Goal: Find specific fact: Find specific fact

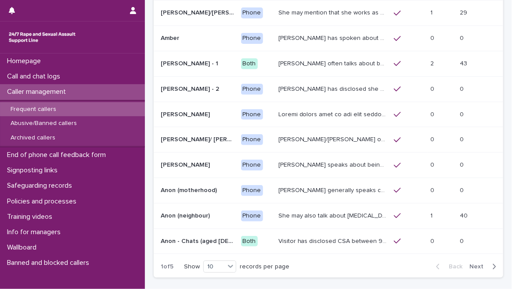
scroll to position [98, 0]
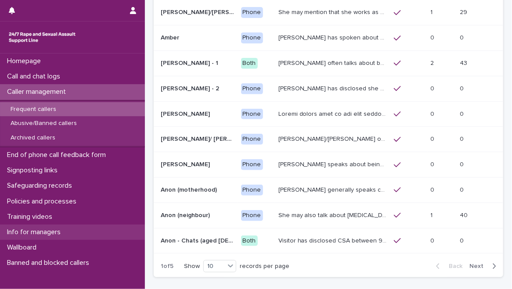
click at [49, 229] on p "Info for managers" at bounding box center [36, 232] width 64 height 8
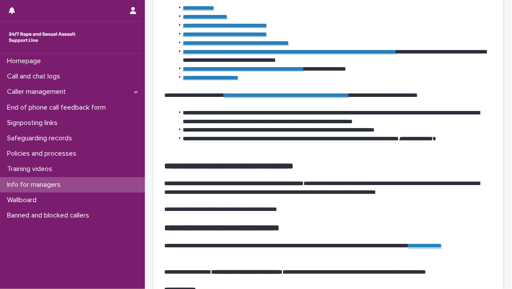
scroll to position [464, 0]
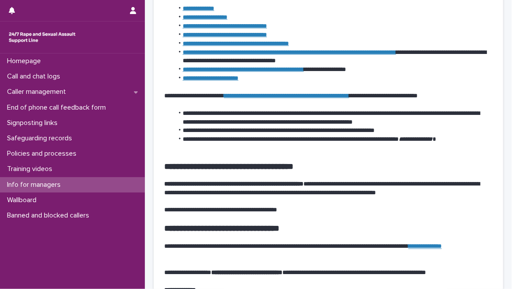
click at [348, 95] on link "**********" at bounding box center [286, 96] width 125 height 6
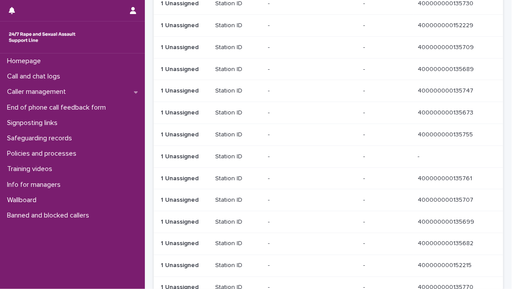
scroll to position [521, 0]
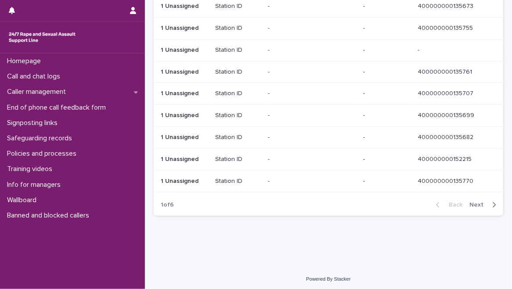
click at [474, 201] on button "Next" at bounding box center [484, 205] width 37 height 8
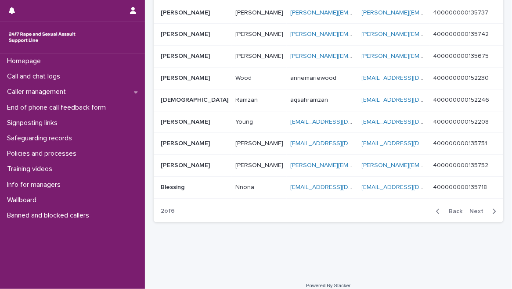
click at [476, 209] on span "Next" at bounding box center [478, 212] width 19 height 6
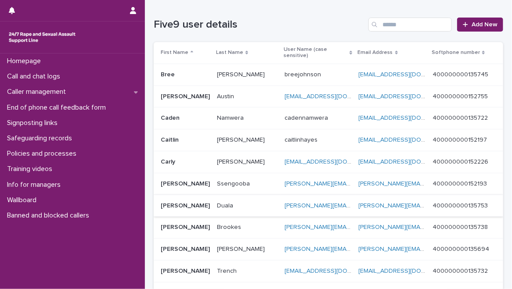
scroll to position [0, 88]
drag, startPoint x: 432, startPoint y: 196, endPoint x: 427, endPoint y: 197, distance: 5.4
click at [429, 197] on td "400000000135753 400000000135753" at bounding box center [466, 206] width 74 height 22
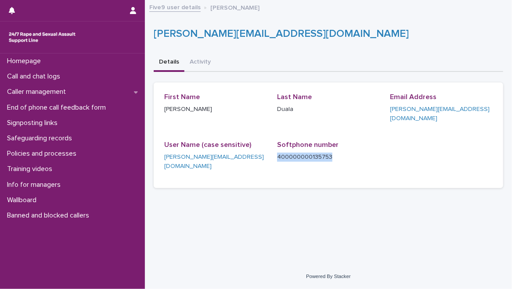
drag, startPoint x: 336, startPoint y: 149, endPoint x: 276, endPoint y: 151, distance: 60.6
click at [276, 151] on div "First Name Christine Last Name Duala Email Address christine.helpline@rasasc.or…" at bounding box center [328, 135] width 328 height 85
copy p "400000000135753"
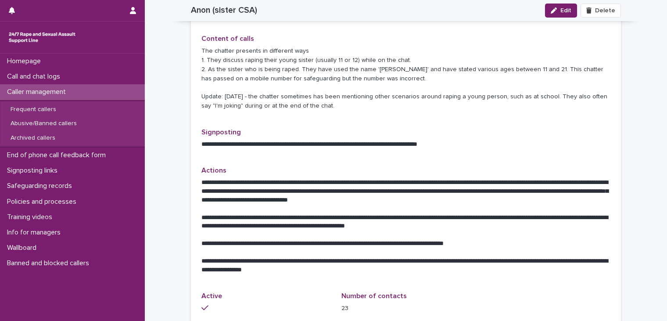
scroll to position [337, 0]
